Goal: Information Seeking & Learning: Learn about a topic

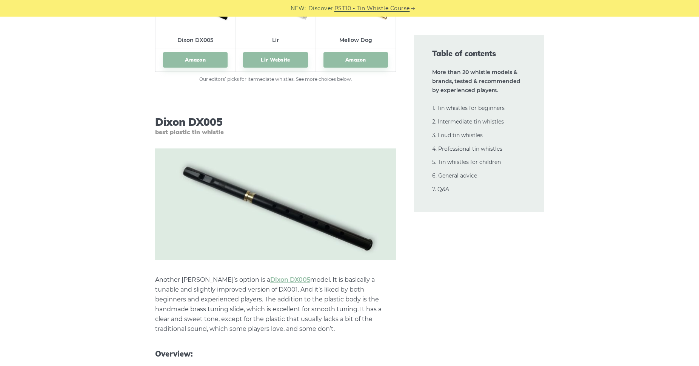
scroll to position [3961, 0]
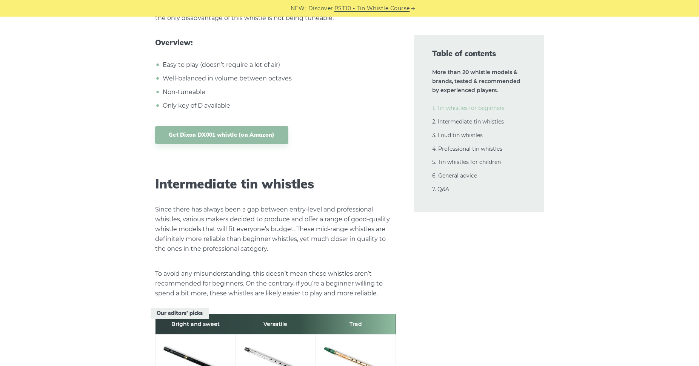
click at [466, 107] on link "1. Tin whistles for beginners" at bounding box center [468, 108] width 73 height 7
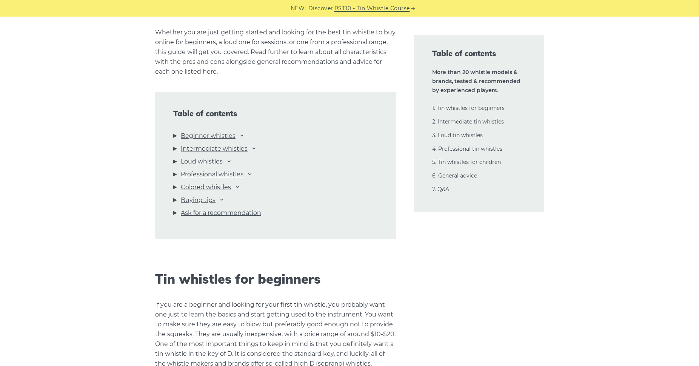
scroll to position [767, 0]
click at [208, 140] on link "Beginner whistles" at bounding box center [208, 138] width 55 height 10
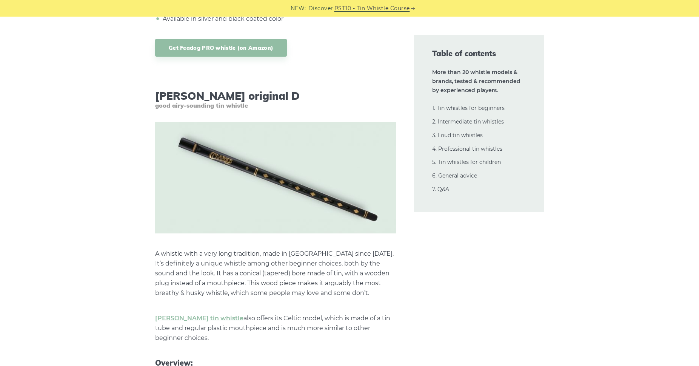
scroll to position [2856, 0]
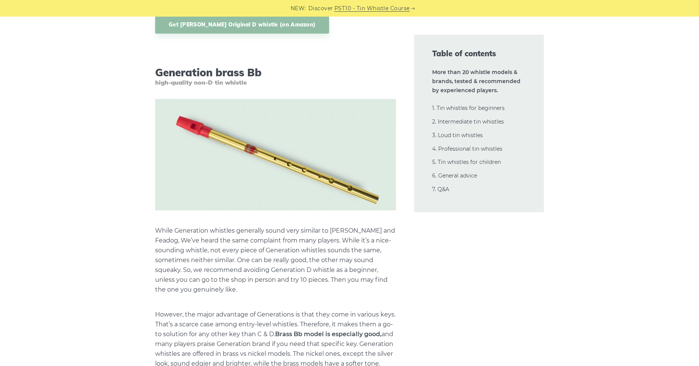
click at [292, 168] on img at bounding box center [275, 154] width 241 height 111
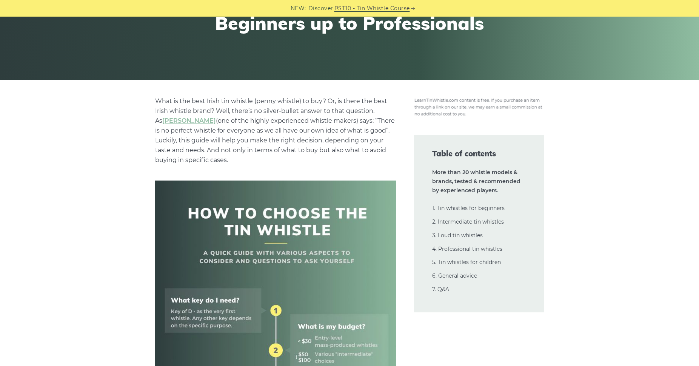
scroll to position [0, 0]
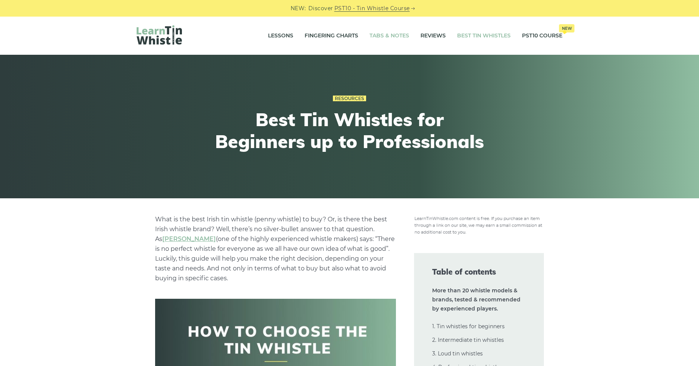
click at [384, 35] on link "Tabs & Notes" at bounding box center [390, 35] width 40 height 19
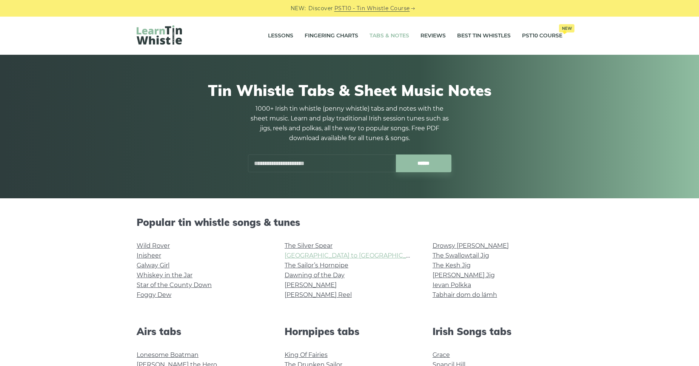
click at [319, 257] on link "Rocky Road to Dublin" at bounding box center [354, 255] width 139 height 7
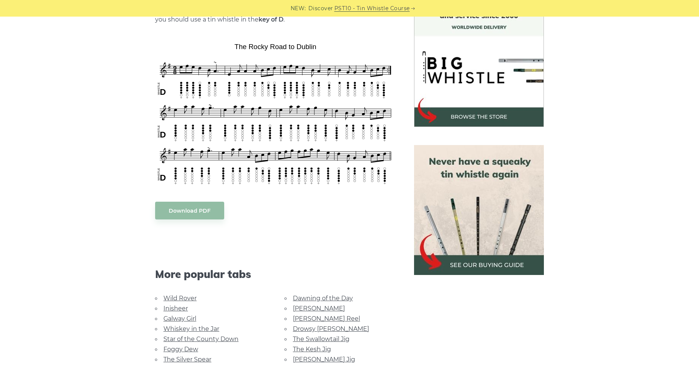
scroll to position [248, 0]
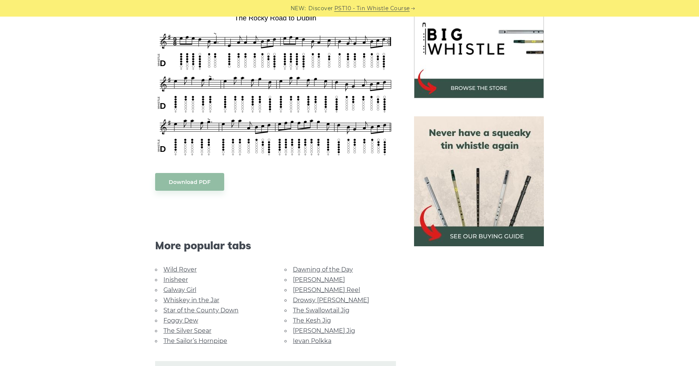
click at [304, 327] on link "[PERSON_NAME] Jig" at bounding box center [324, 330] width 62 height 7
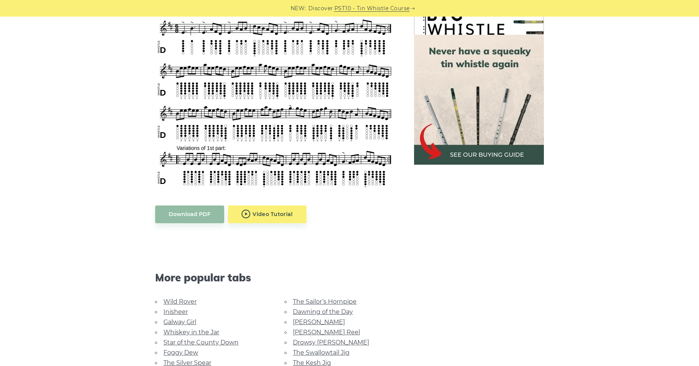
scroll to position [381, 0]
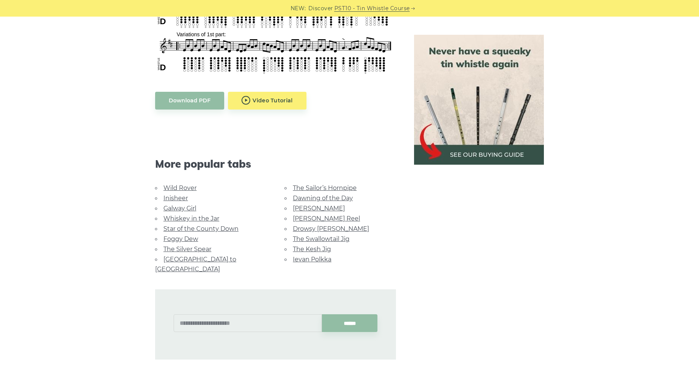
click at [170, 197] on link "Inisheer" at bounding box center [176, 197] width 25 height 7
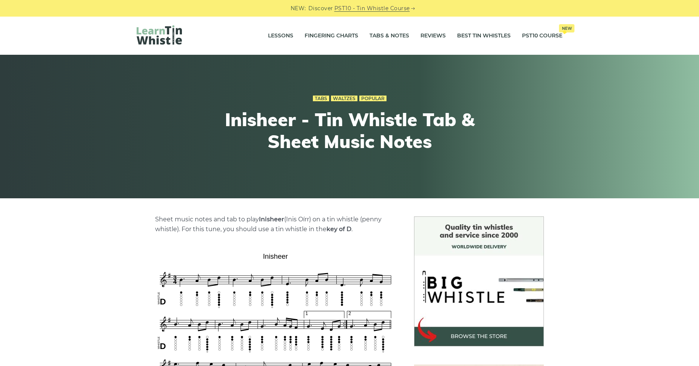
scroll to position [186, 0]
